Goal: Information Seeking & Learning: Learn about a topic

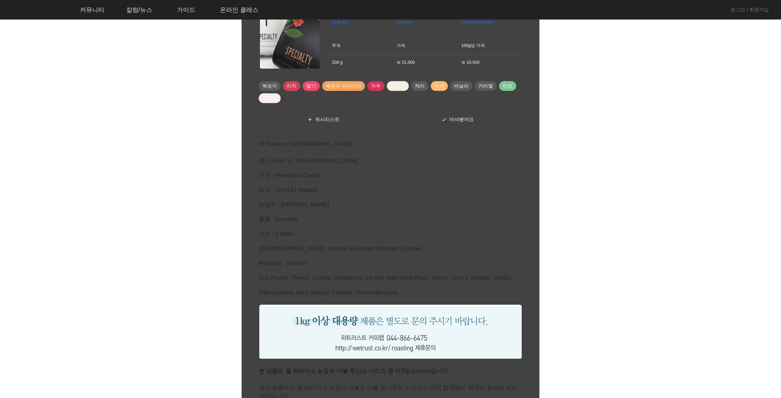
scroll to position [122, 0]
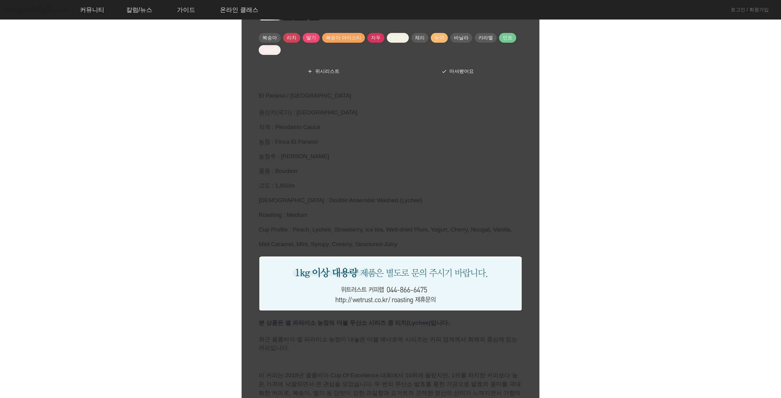
click at [59, 13] on img at bounding box center [37, 10] width 64 height 11
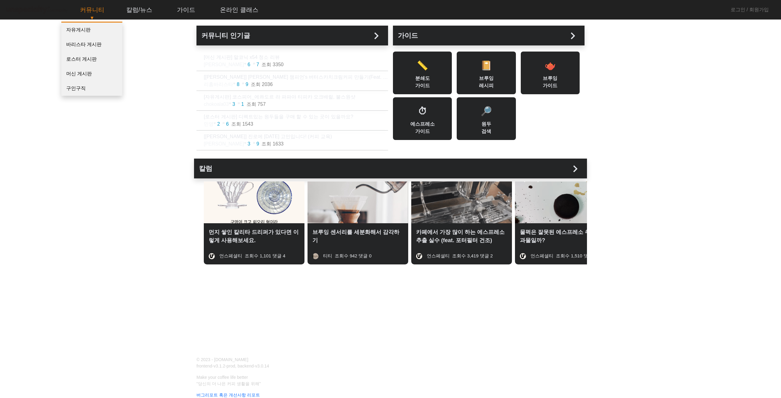
click at [96, 13] on link "커뮤니티" at bounding box center [92, 10] width 34 height 16
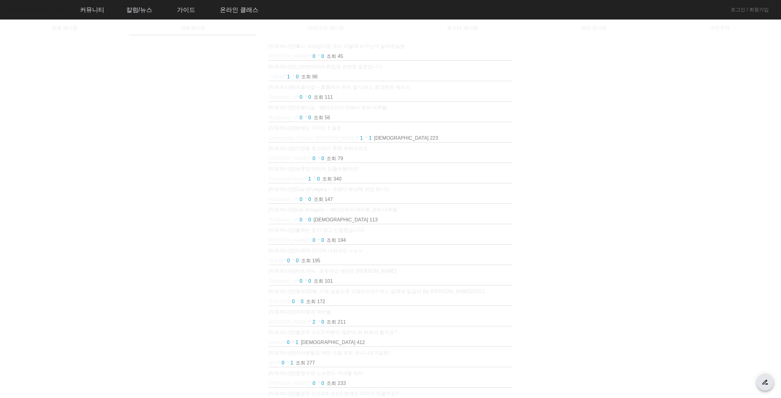
click at [345, 44] on p "[자유게시판] 혹시 닉네임이랑 프사 어떻게 바꾸는지 알려주실분" at bounding box center [390, 46] width 244 height 7
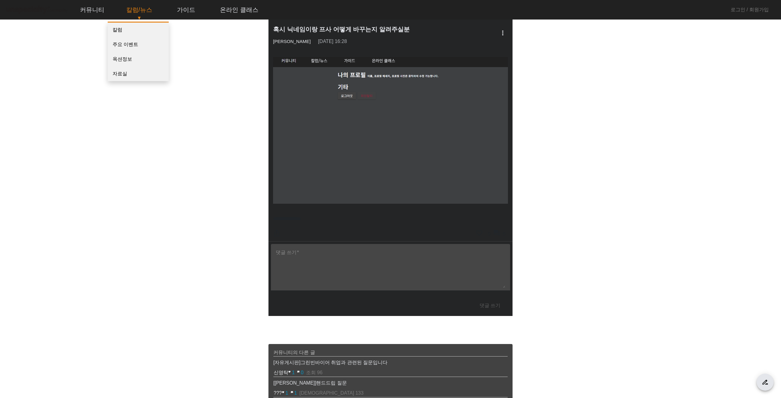
click at [134, 6] on link "칼럼/뉴스" at bounding box center [139, 10] width 36 height 16
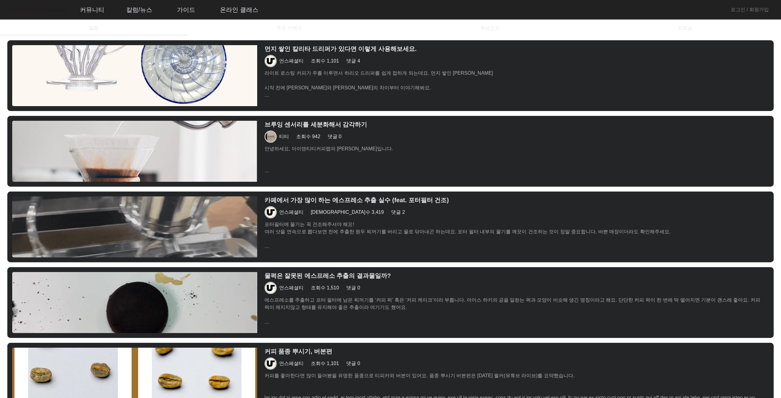
click at [316, 50] on h3 "먼지 쌓인 칼리타 드리퍼가 있다면 이렇게 사용해보세요." at bounding box center [512, 48] width 497 height 7
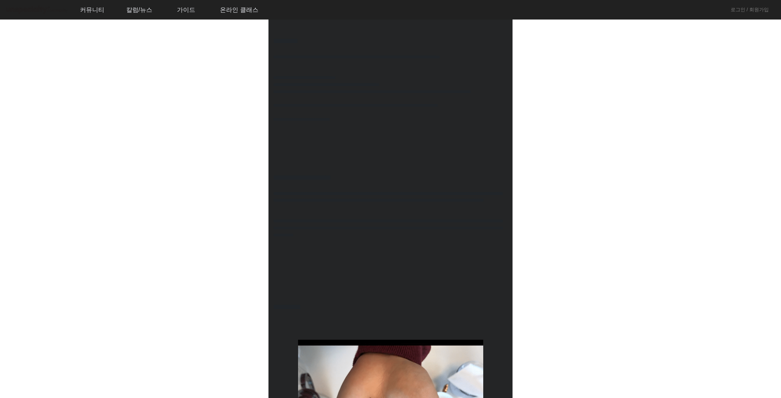
scroll to position [671, 0]
